Goal: Information Seeking & Learning: Learn about a topic

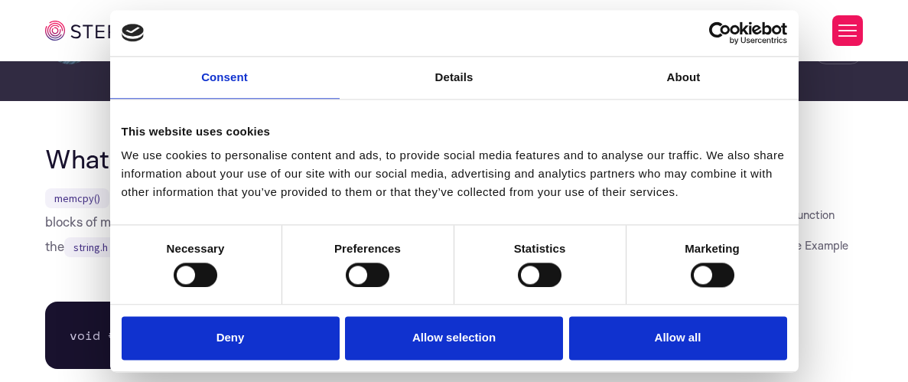
click at [495, 77] on link "Details" at bounding box center [455, 78] width 230 height 42
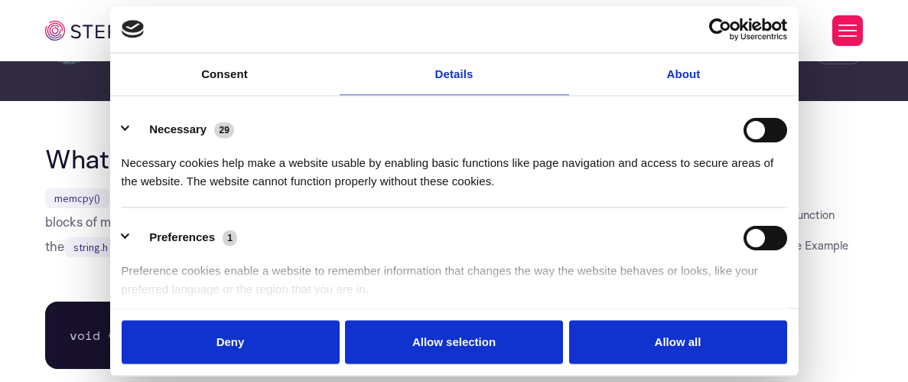
click at [652, 80] on link "About" at bounding box center [684, 74] width 230 height 42
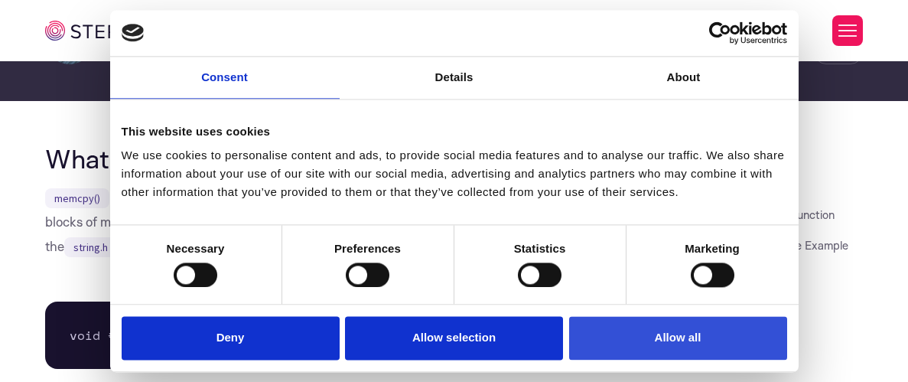
click at [664, 341] on button "Allow all" at bounding box center [678, 339] width 218 height 44
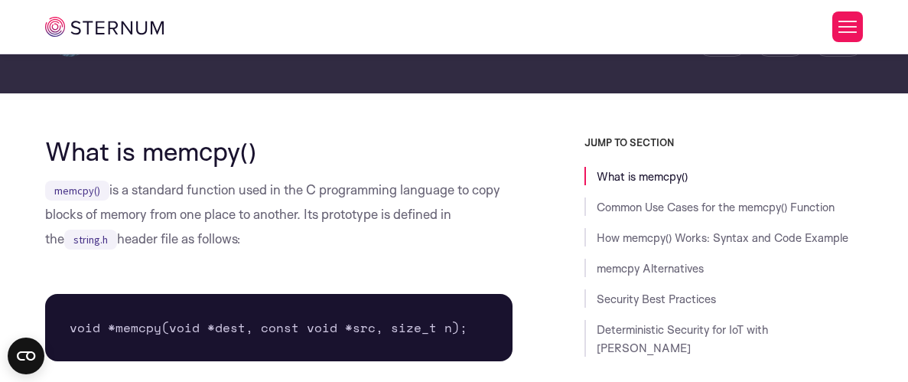
scroll to position [308, 0]
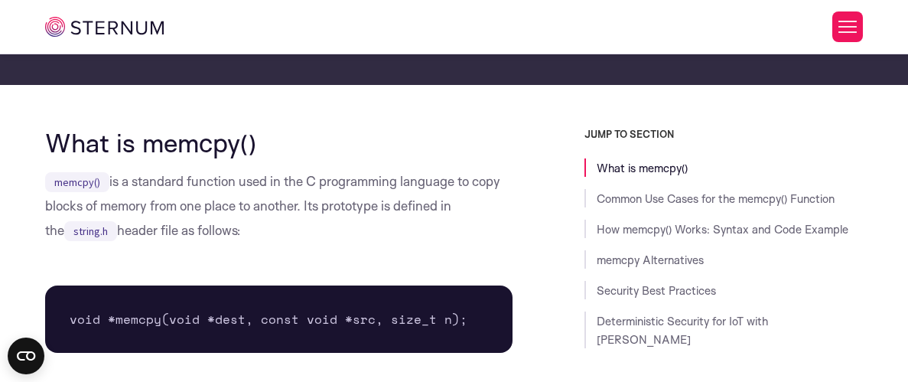
drag, startPoint x: 166, startPoint y: 183, endPoint x: 309, endPoint y: 243, distance: 155.1
click at [309, 243] on p "memcpy() is a standard function used in the C programming language to copy bloc…" at bounding box center [279, 205] width 468 height 73
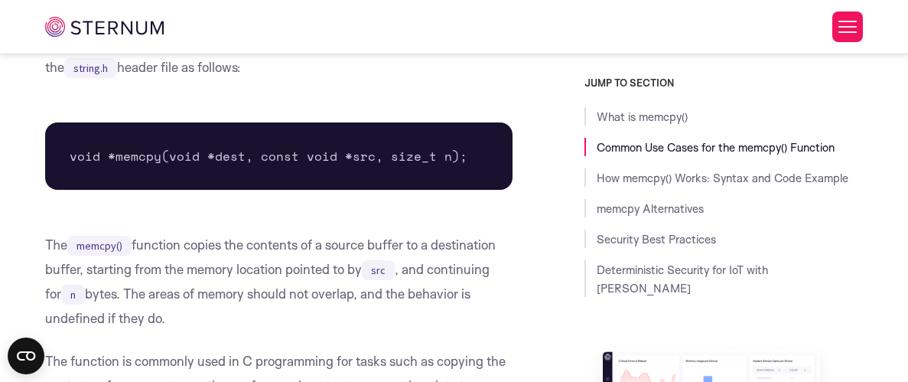
scroll to position [494, 0]
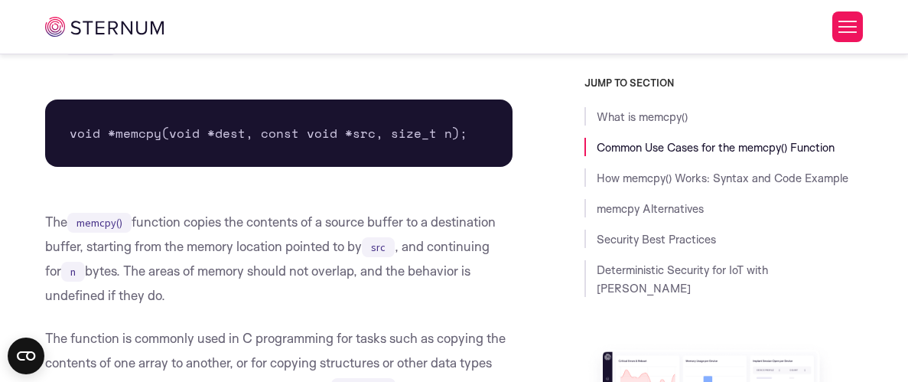
click at [139, 134] on pre "void *memcpy(void *dest, const void *src, size_t n);" at bounding box center [279, 132] width 468 height 67
click at [111, 223] on code "memcpy()" at bounding box center [99, 223] width 64 height 20
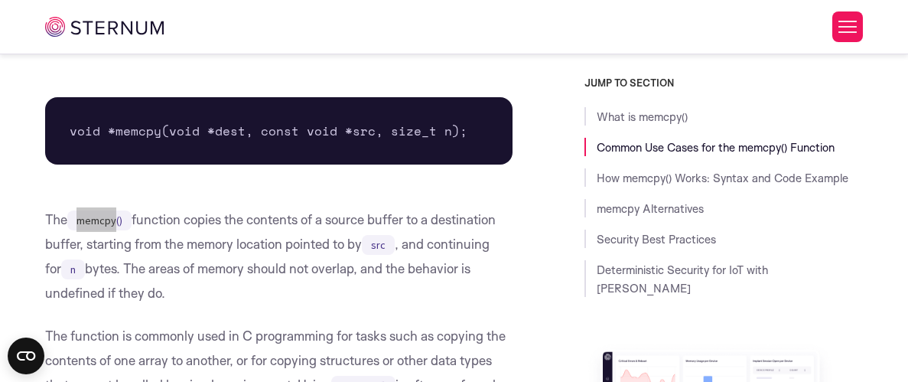
scroll to position [518, 0]
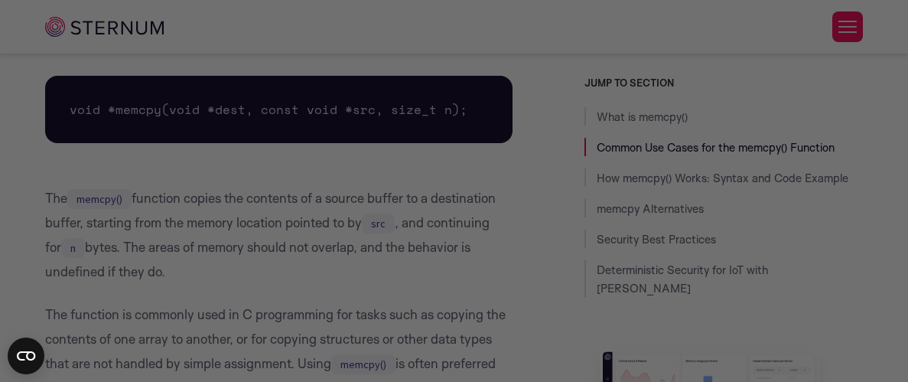
click at [307, 290] on div at bounding box center [459, 193] width 918 height 386
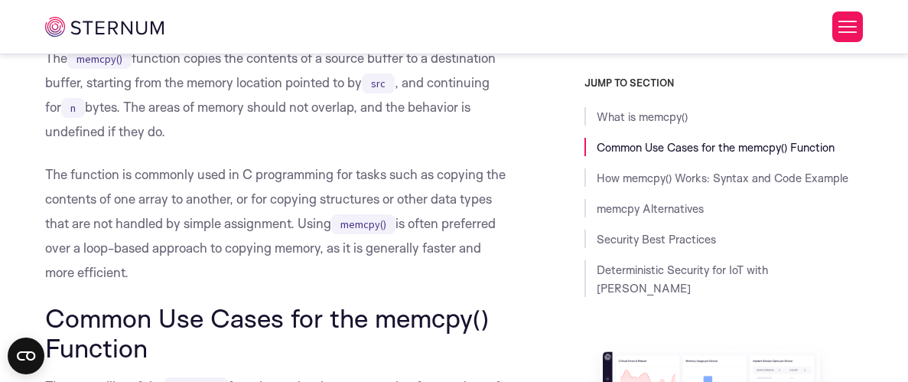
scroll to position [673, 0]
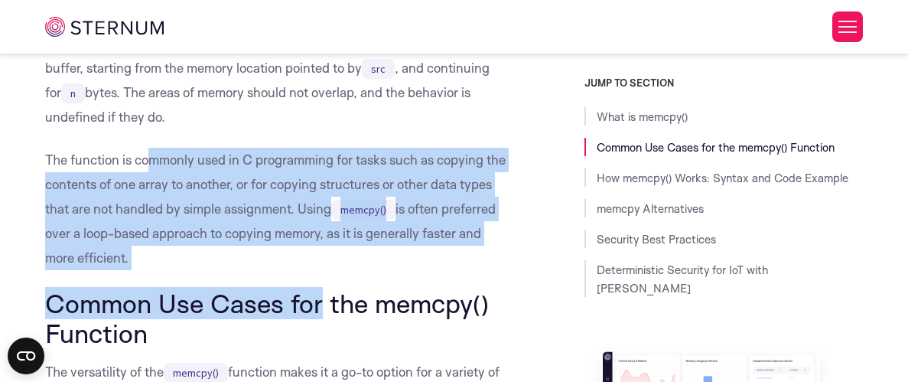
drag, startPoint x: 148, startPoint y: 165, endPoint x: 321, endPoint y: 272, distance: 203.0
click at [363, 215] on code "memcpy()" at bounding box center [363, 210] width 64 height 20
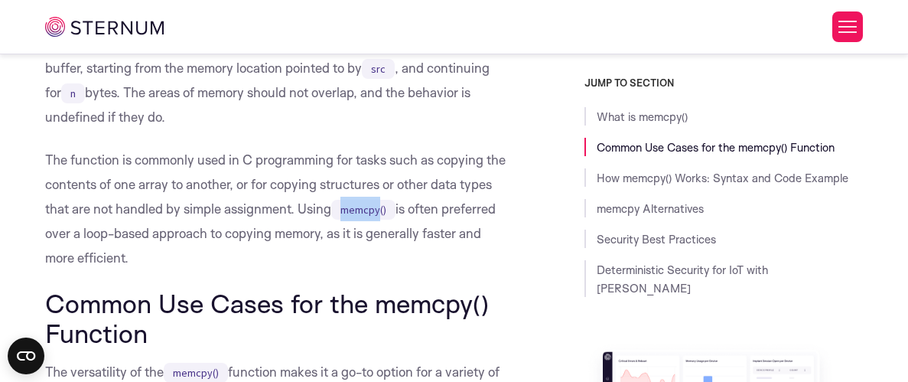
click at [363, 215] on code "memcpy()" at bounding box center [363, 210] width 64 height 20
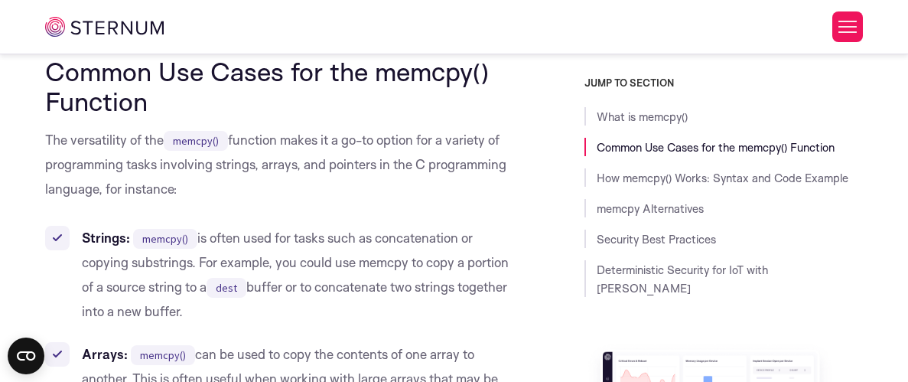
scroll to position [928, 0]
